Goal: Check status: Check status

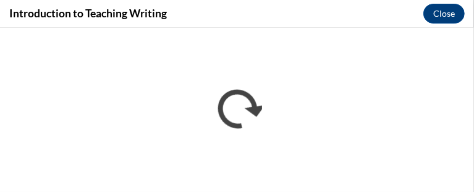
scroll to position [713, 0]
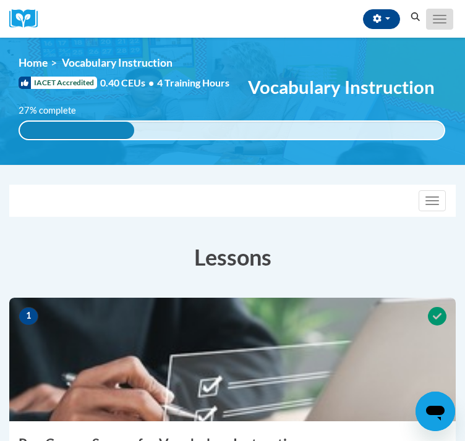
click at [439, 23] on span "Main menu" at bounding box center [440, 22] width 14 height 1
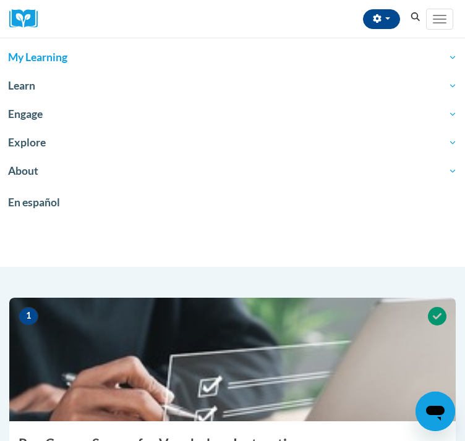
click at [51, 64] on span "My Learning" at bounding box center [232, 57] width 449 height 15
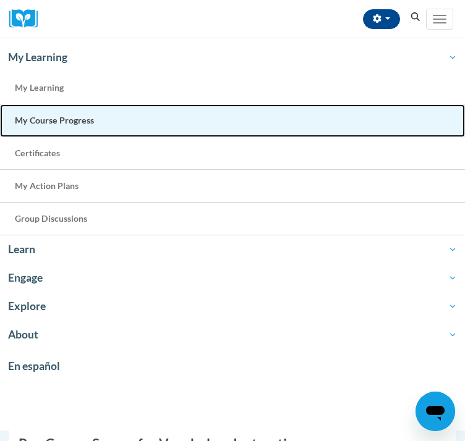
click at [91, 112] on link "My Course Progress" at bounding box center [232, 120] width 465 height 33
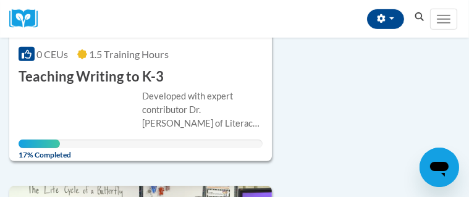
scroll to position [328, 0]
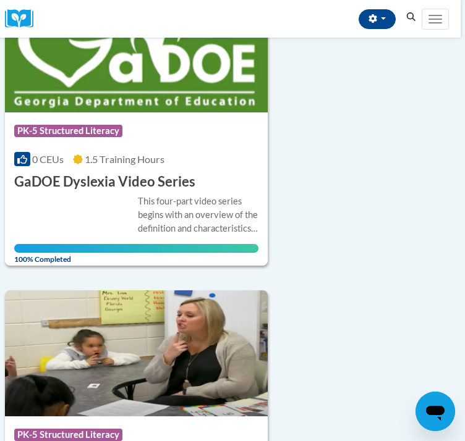
scroll to position [2386, 4]
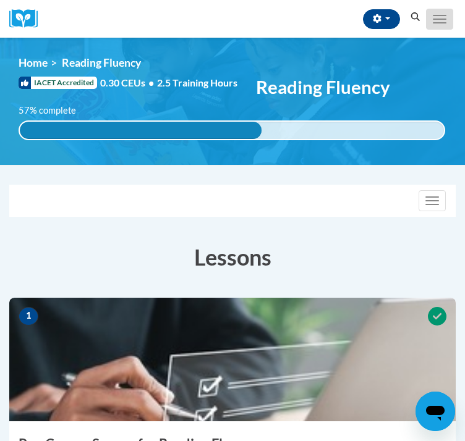
click at [437, 30] on button "Toggle navigation" at bounding box center [439, 19] width 27 height 21
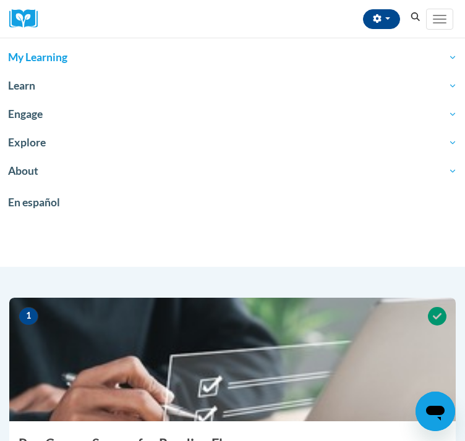
click at [77, 61] on span "My Learning" at bounding box center [232, 57] width 449 height 15
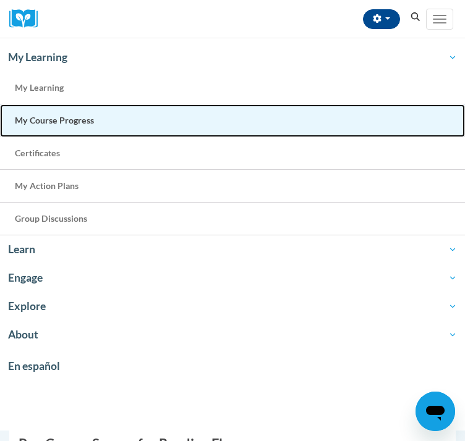
click at [70, 121] on span "My Course Progress" at bounding box center [54, 120] width 79 height 11
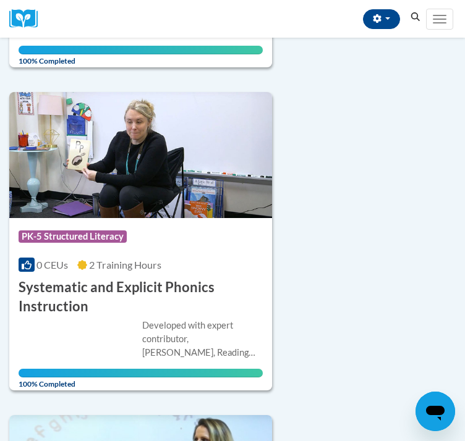
scroll to position [1657, 0]
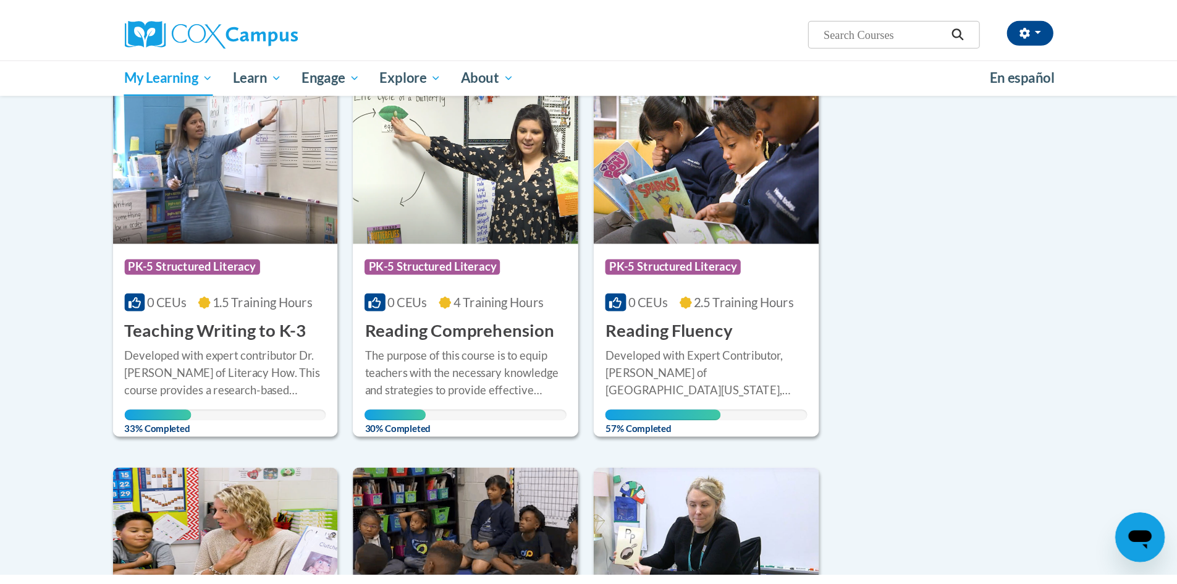
scroll to position [164, 0]
